Goal: Transaction & Acquisition: Book appointment/travel/reservation

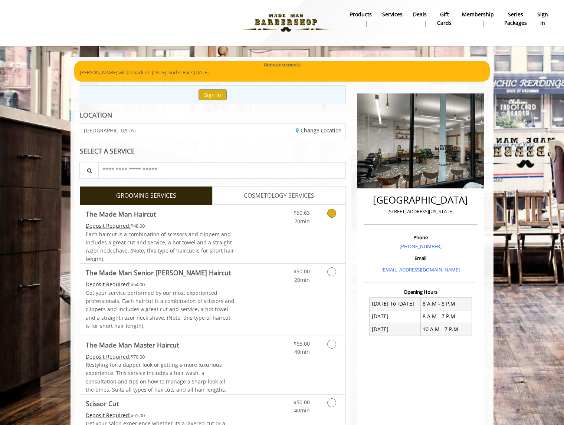
click at [318, 216] on div "Grooming services" at bounding box center [331, 215] width 30 height 20
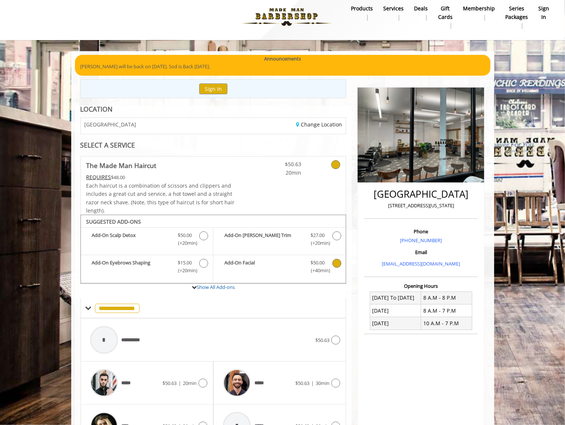
scroll to position [97, 0]
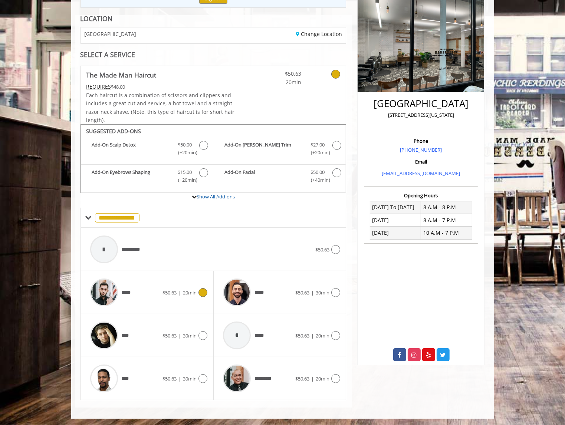
click at [181, 295] on span "$50.63 | 20min" at bounding box center [180, 293] width 34 height 8
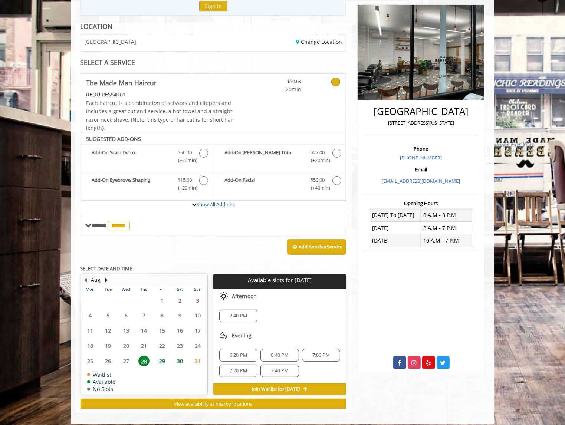
scroll to position [94, 0]
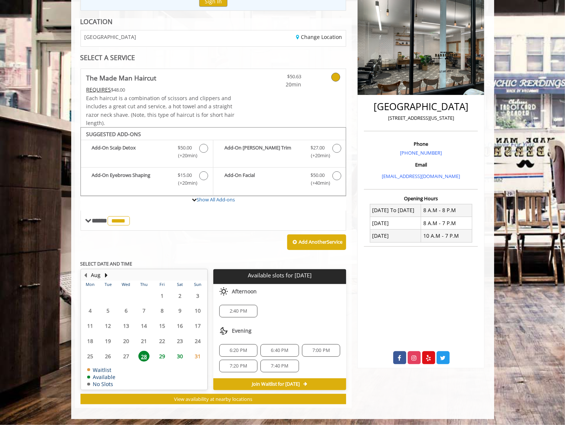
click at [283, 363] on span "7:40 PM" at bounding box center [279, 366] width 17 height 6
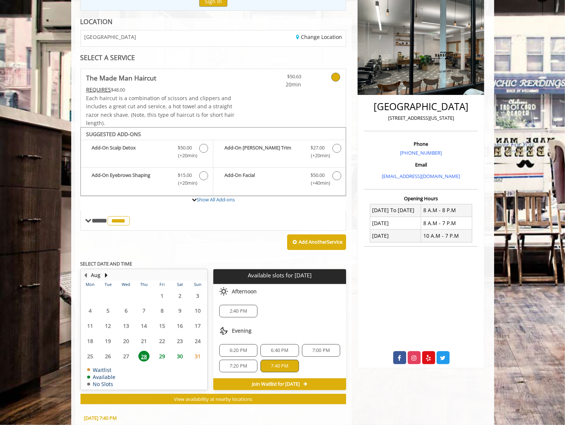
scroll to position [227, 0]
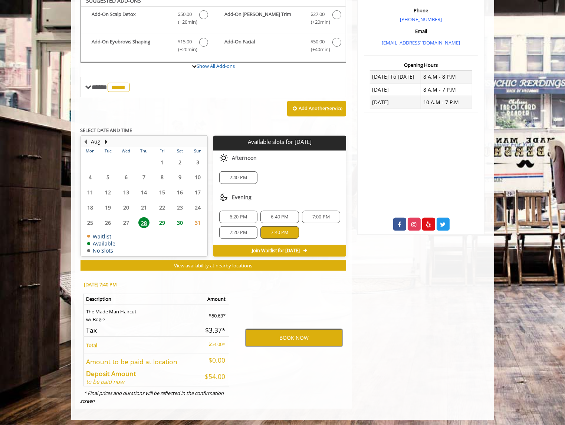
click at [293, 339] on button "BOOK NOW" at bounding box center [294, 338] width 97 height 17
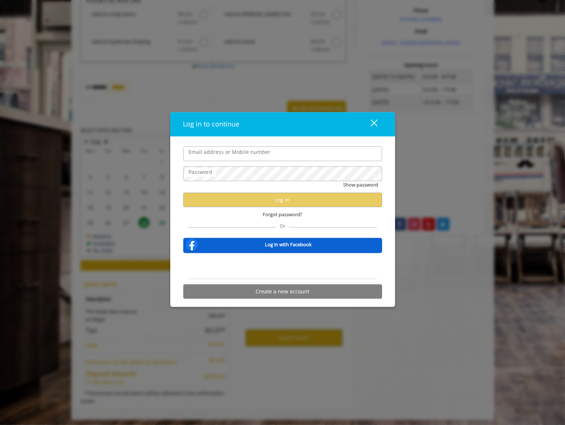
type input "**********"
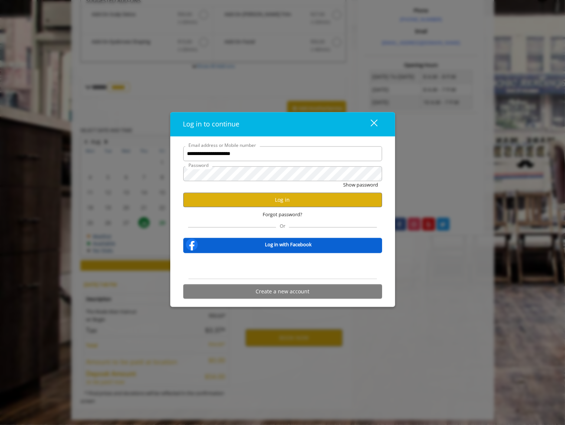
scroll to position [0, 0]
click at [290, 202] on button "Log in" at bounding box center [282, 200] width 199 height 14
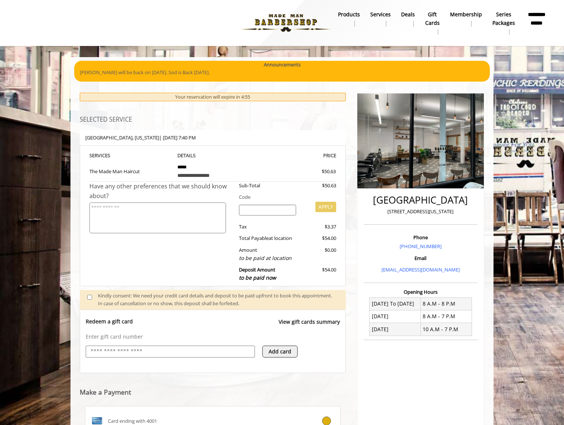
scroll to position [153, 0]
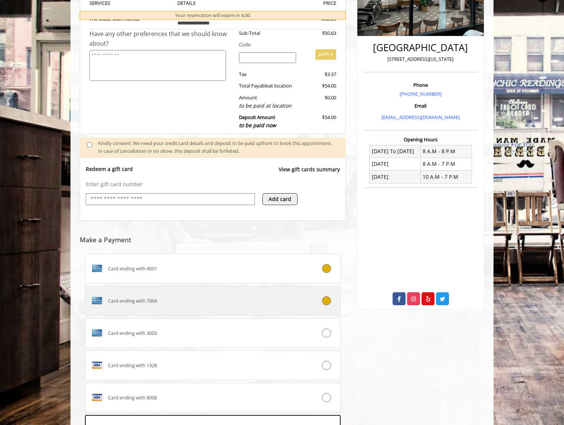
click at [193, 296] on div "Card ending with 7004" at bounding box center [191, 301] width 212 height 12
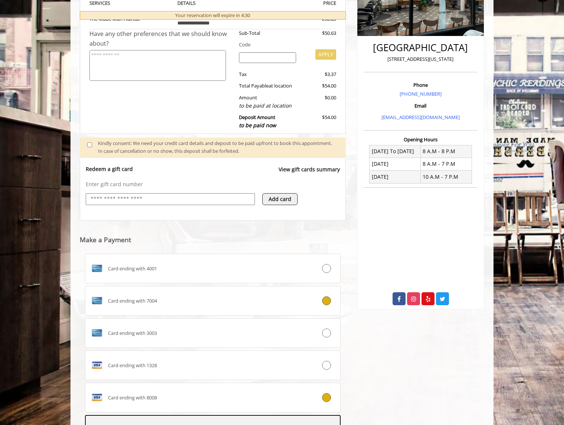
scroll to position [266, 0]
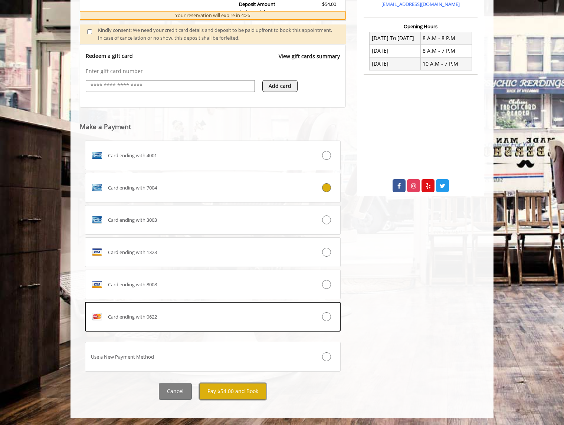
click at [242, 392] on button "Pay $54.00 and Book" at bounding box center [232, 392] width 67 height 17
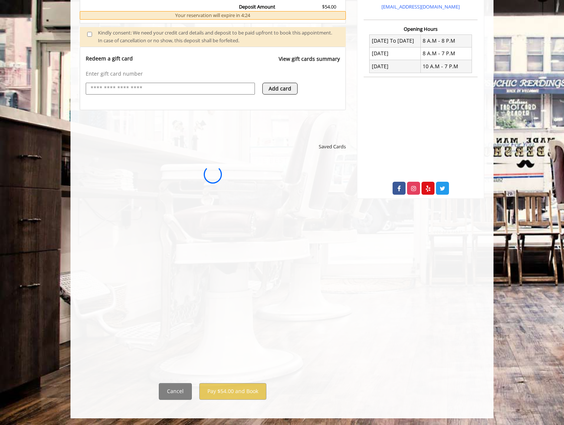
scroll to position [0, 0]
